Goal: Check status: Check status

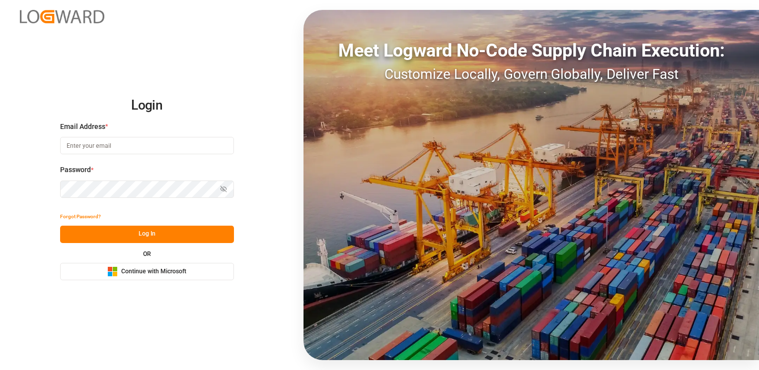
type input "[PERSON_NAME][EMAIL_ADDRESS][PERSON_NAME][DOMAIN_NAME]"
click at [190, 235] on button "Log In" at bounding box center [147, 234] width 174 height 17
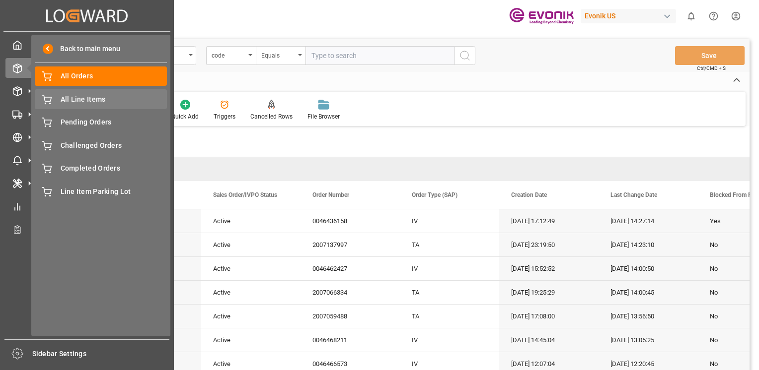
click at [71, 99] on span "All Line Items" at bounding box center [114, 99] width 107 height 10
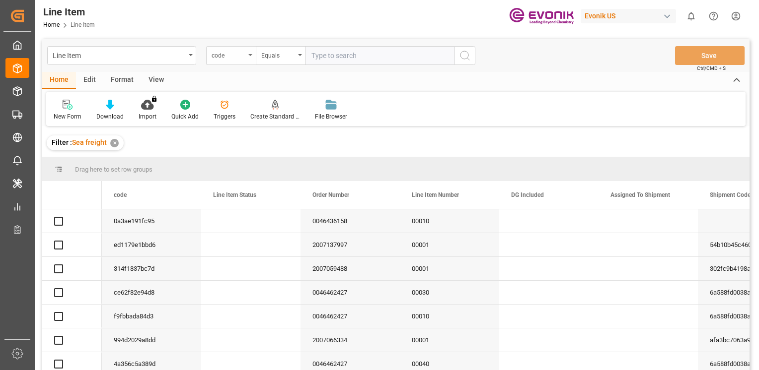
click at [249, 57] on div "code" at bounding box center [231, 55] width 50 height 19
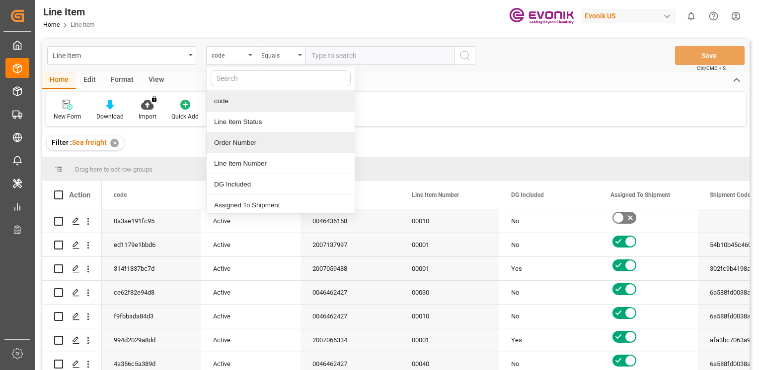
click at [232, 142] on div "Order Number" at bounding box center [281, 143] width 148 height 21
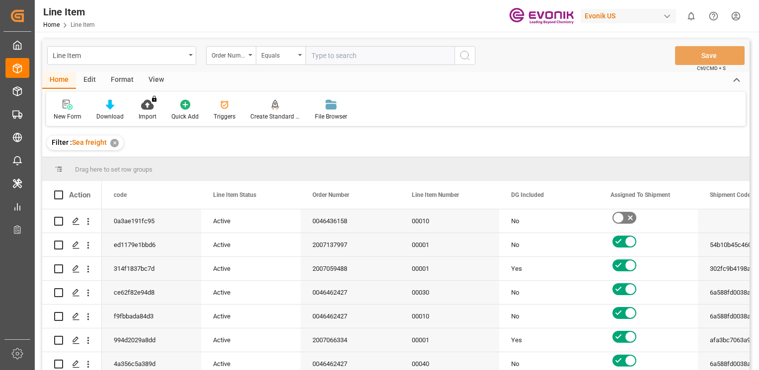
click at [361, 56] on input "text" at bounding box center [379, 55] width 149 height 19
paste input "2007123580"
type input "2007123580"
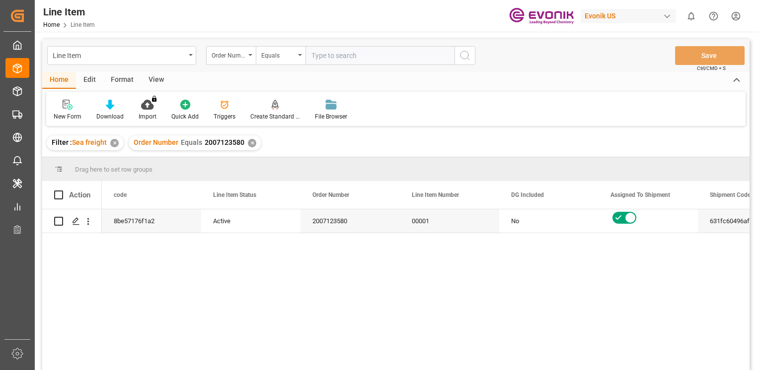
click at [157, 79] on div "View" at bounding box center [156, 80] width 30 height 17
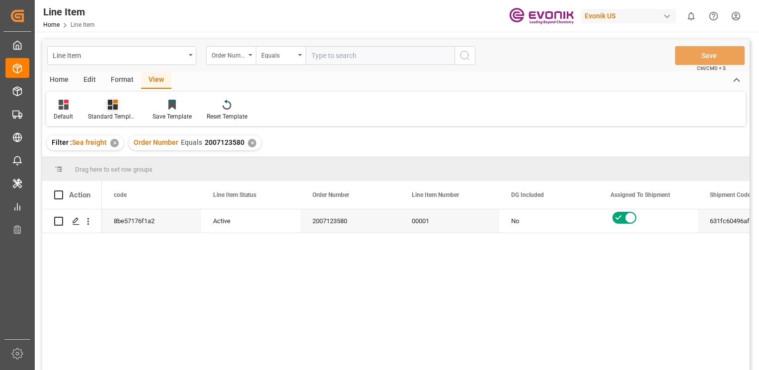
click at [106, 111] on div "Standard Templates" at bounding box center [112, 110] width 65 height 22
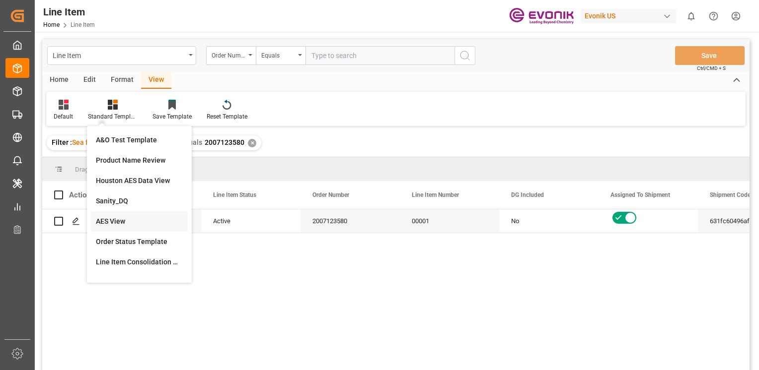
click at [105, 223] on div "AES View" at bounding box center [139, 222] width 87 height 10
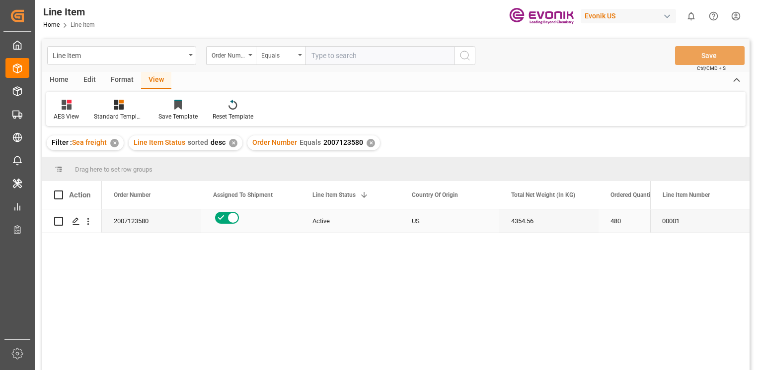
click at [328, 212] on div "Active" at bounding box center [349, 221] width 75 height 23
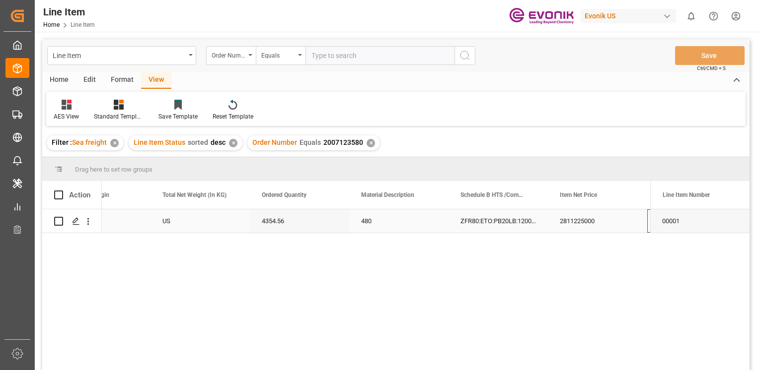
scroll to position [0, 349]
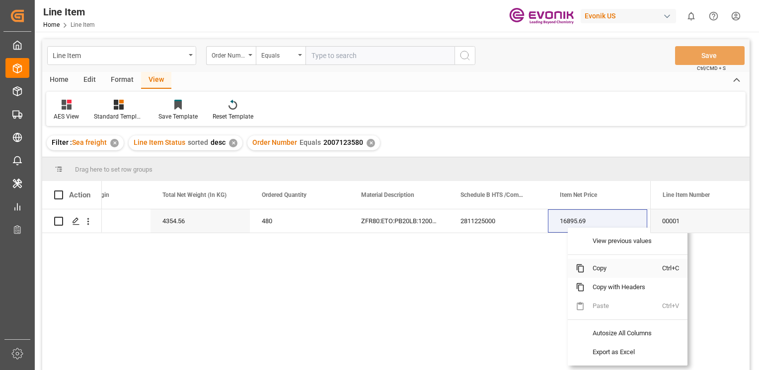
click at [594, 267] on span "Copy" at bounding box center [623, 268] width 77 height 19
